Goal: Information Seeking & Learning: Learn about a topic

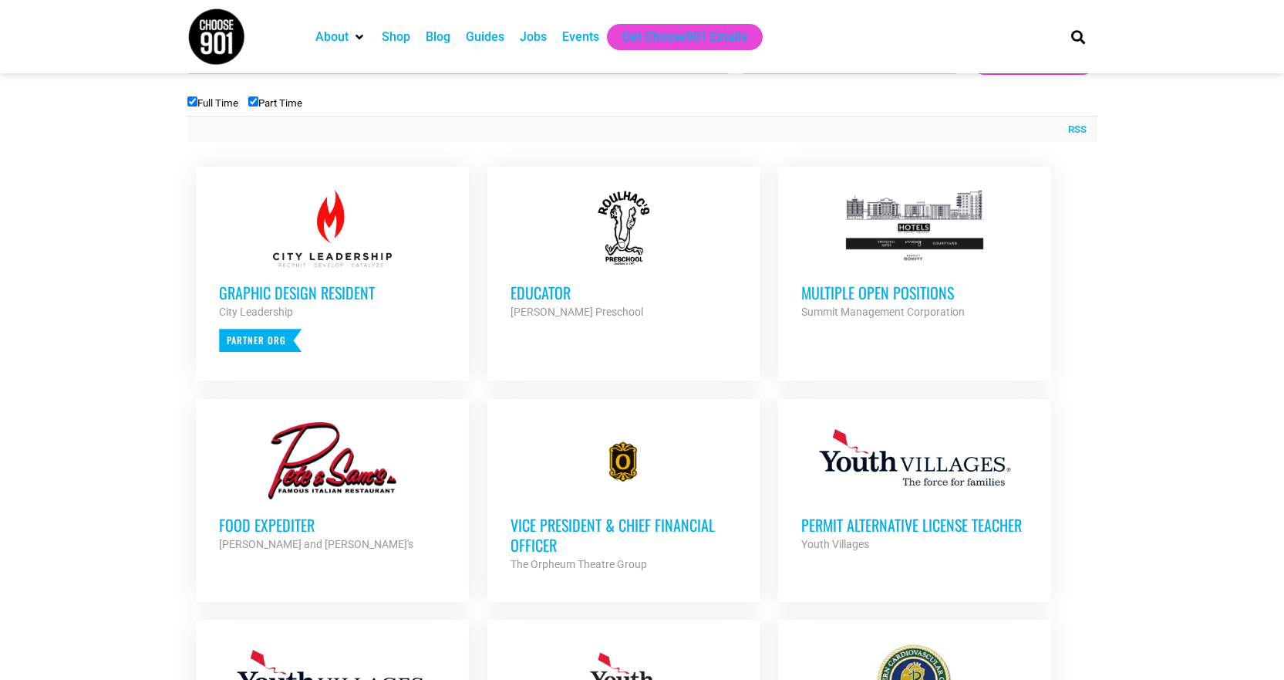
scroll to position [540, 0]
click at [932, 298] on h3 "Multiple Open Positions" at bounding box center [915, 293] width 227 height 20
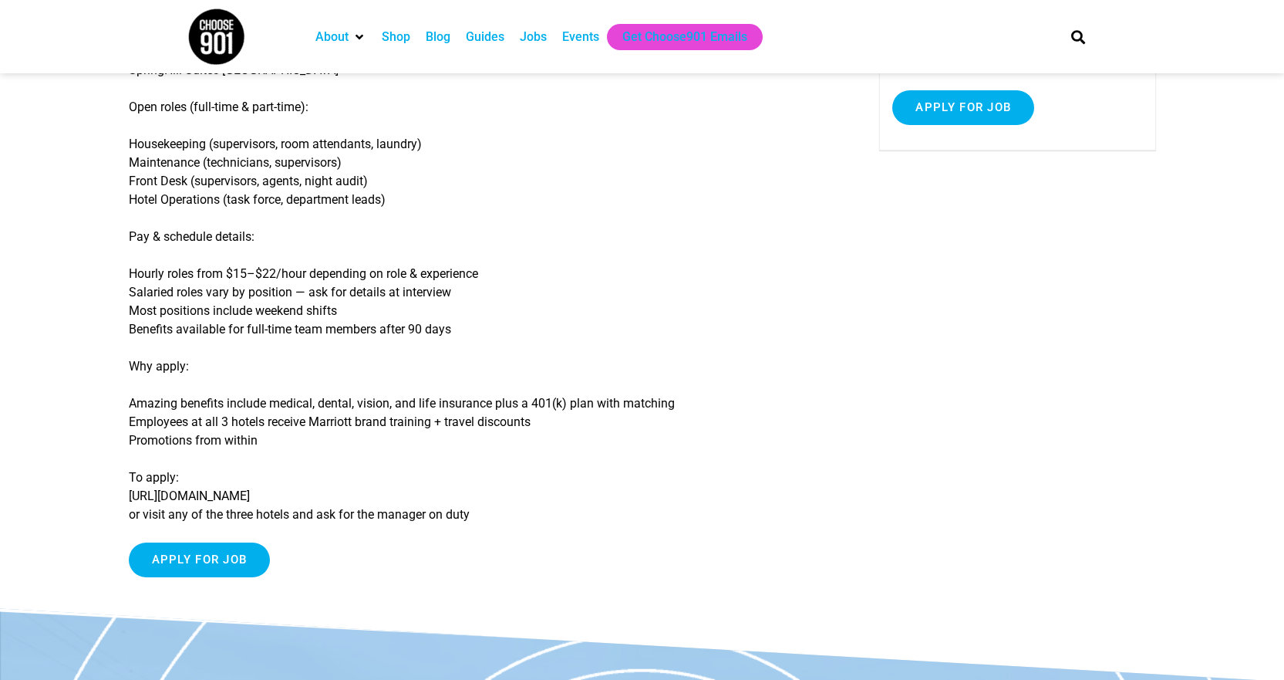
scroll to position [309, 0]
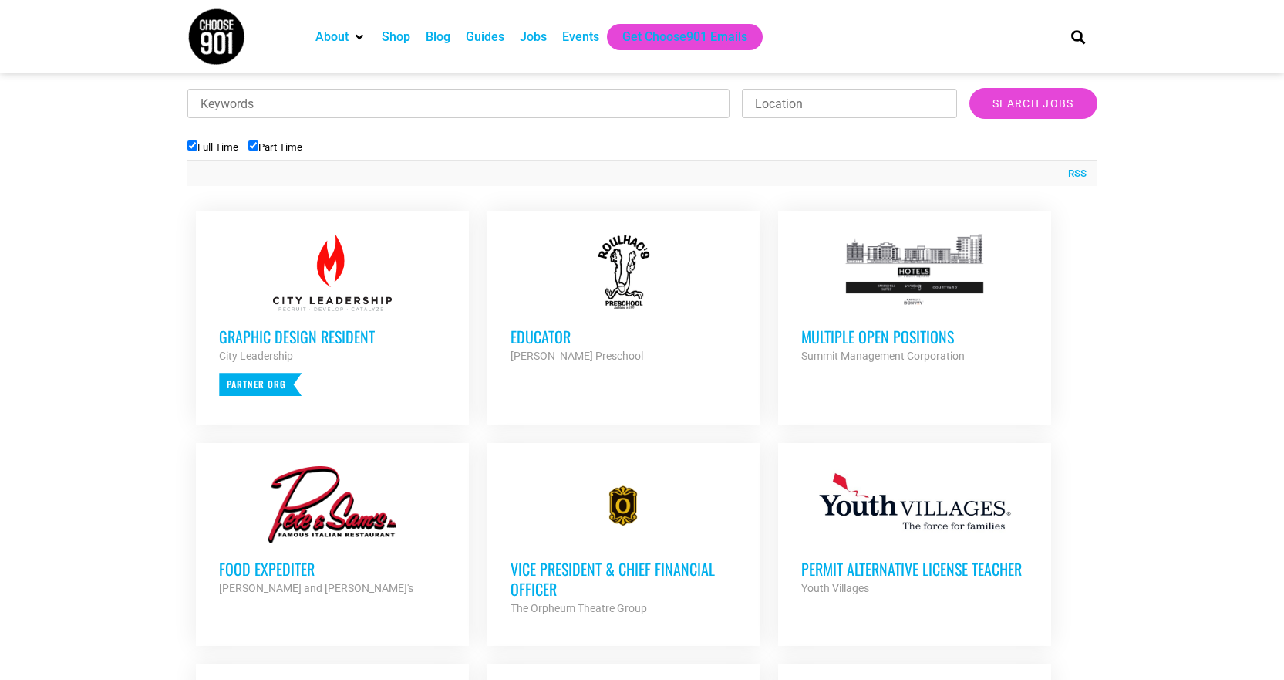
scroll to position [463, 0]
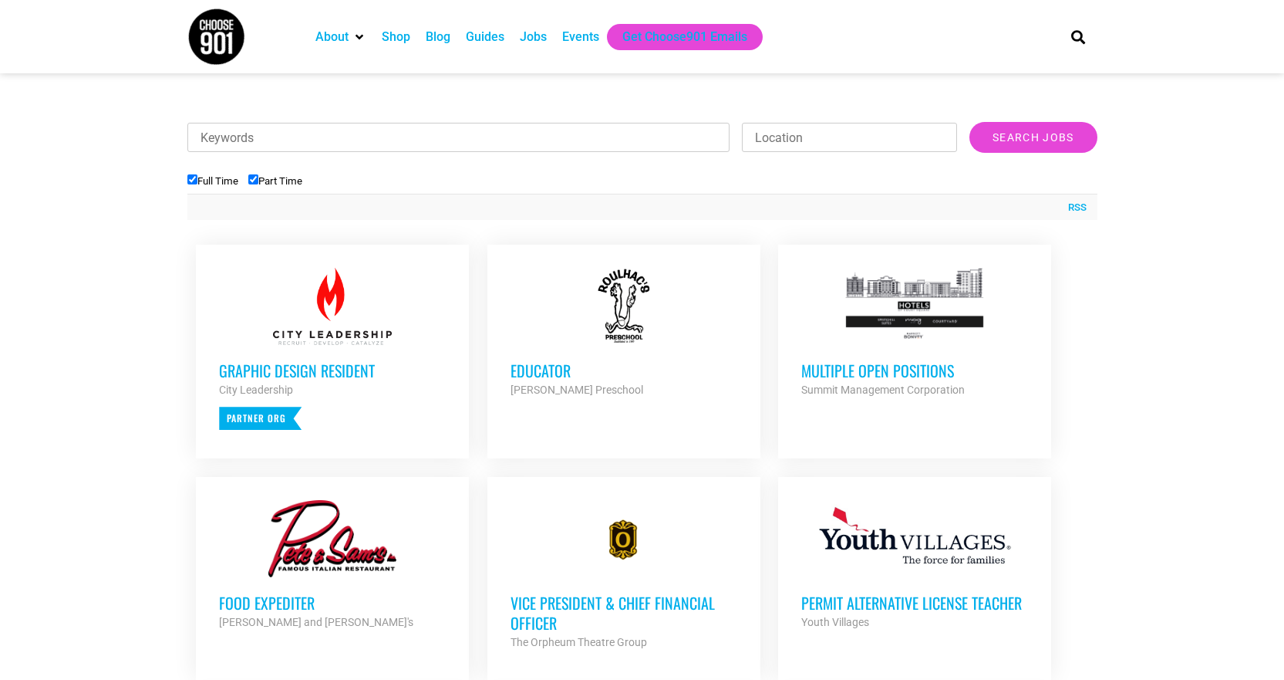
click at [616, 320] on div at bounding box center [624, 306] width 227 height 77
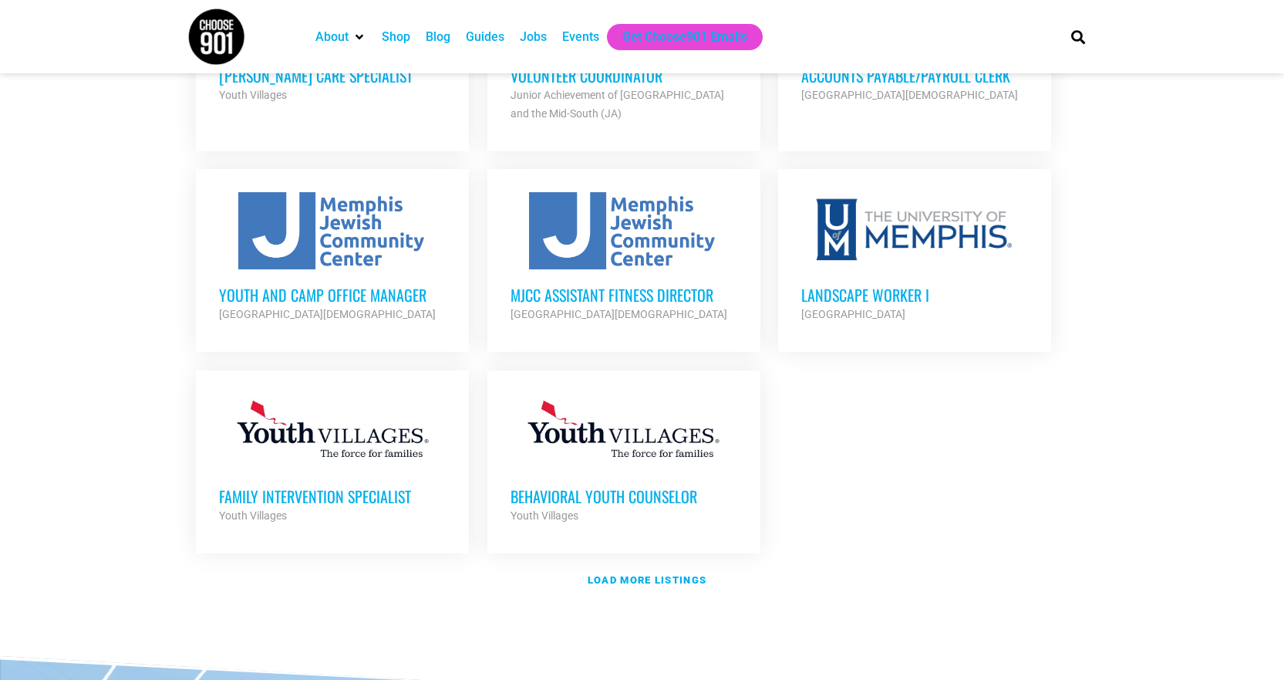
scroll to position [1697, 0]
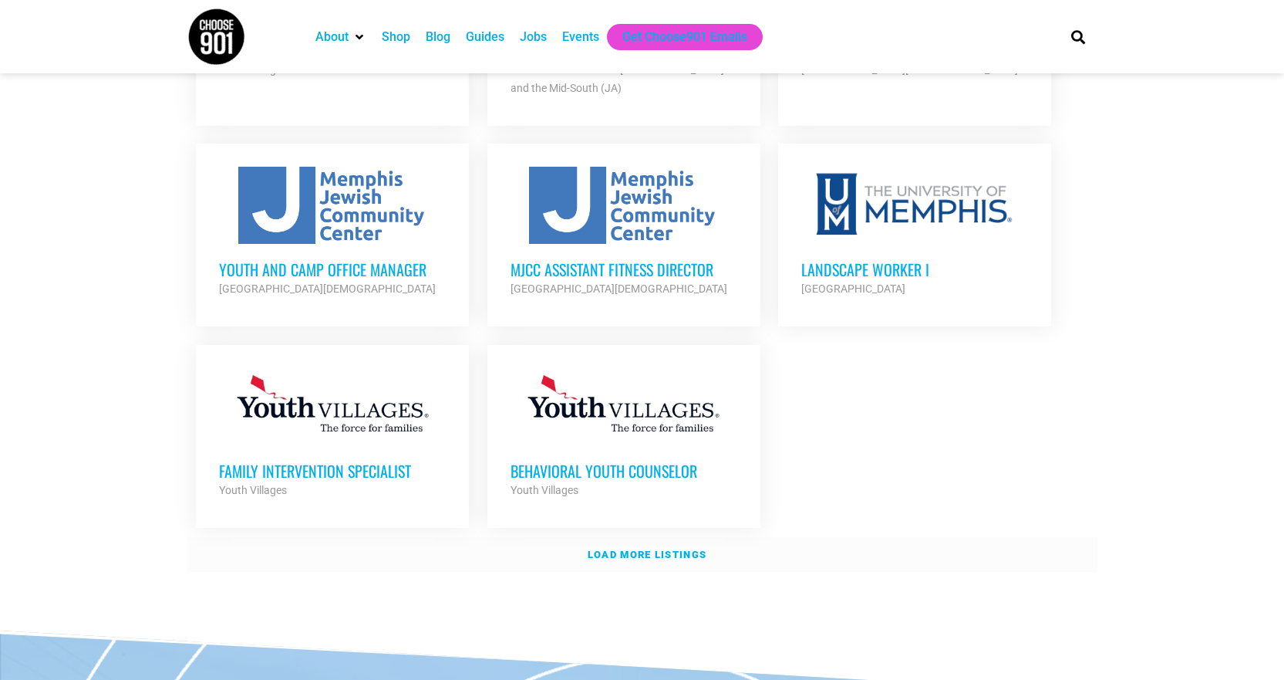
click at [625, 537] on link "Load more listings" at bounding box center [642, 554] width 910 height 35
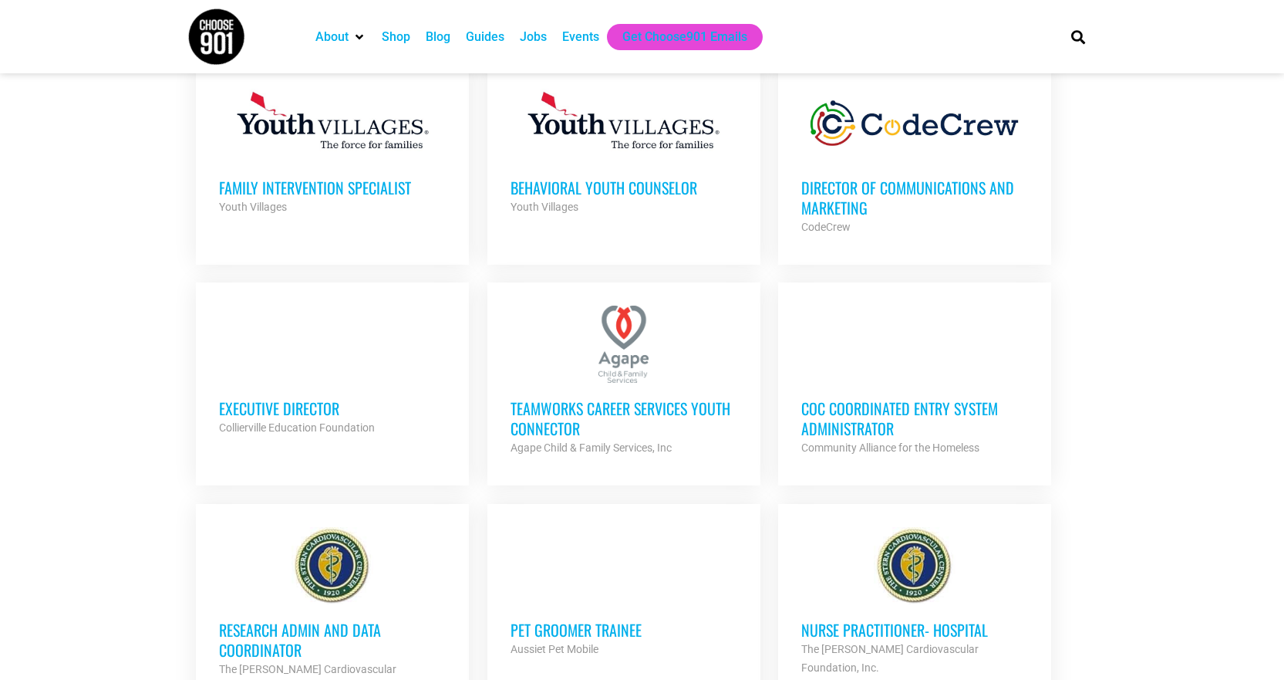
scroll to position [1929, 0]
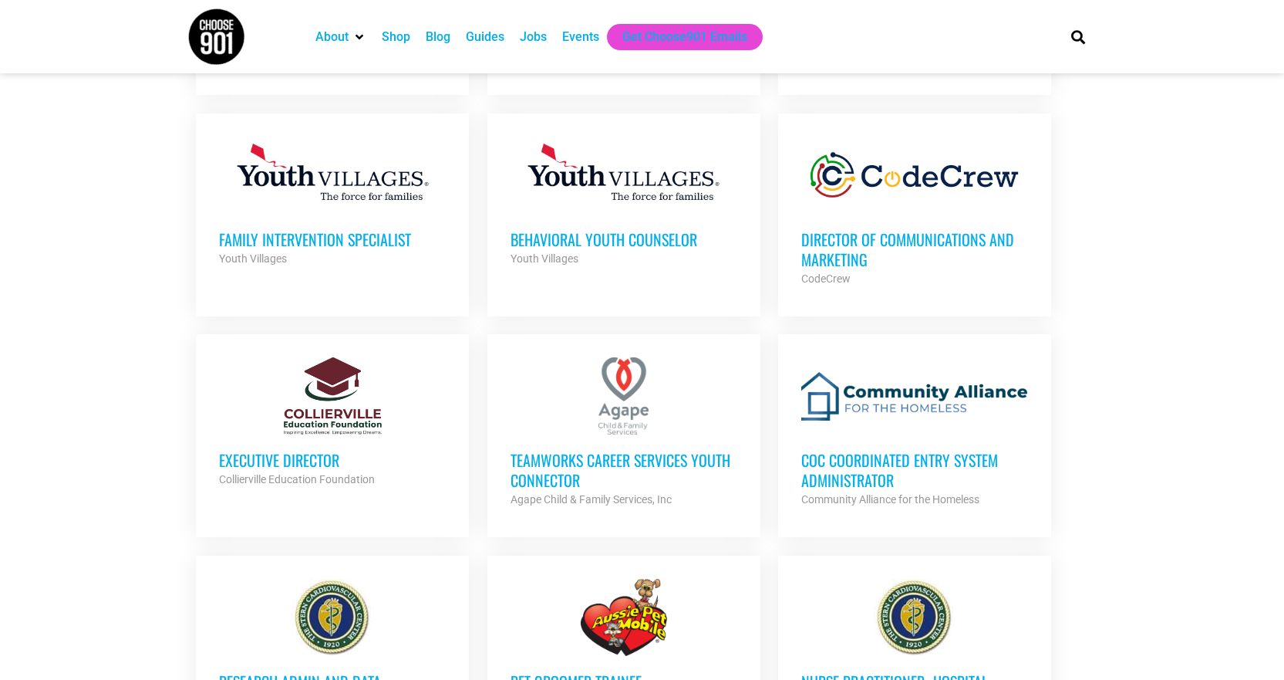
click at [568, 450] on h3 "TeamWorks Career Services Youth Connector" at bounding box center [624, 470] width 227 height 40
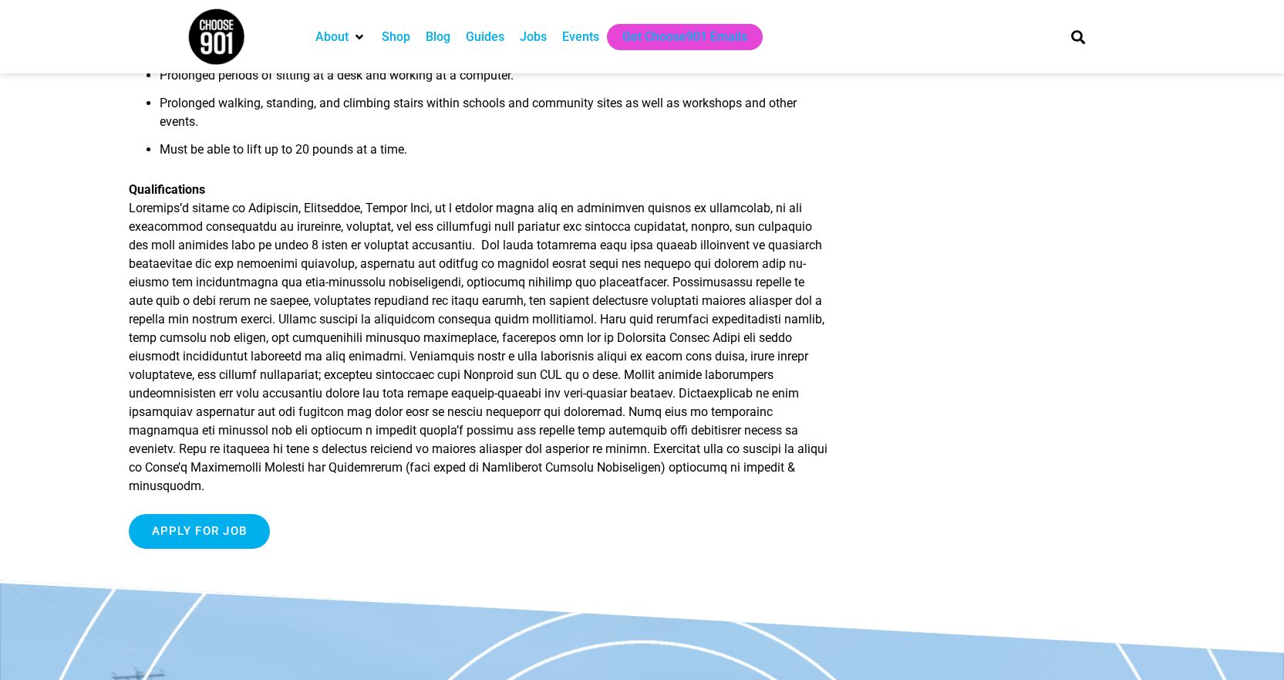
scroll to position [1620, 0]
